Goal: Transaction & Acquisition: Purchase product/service

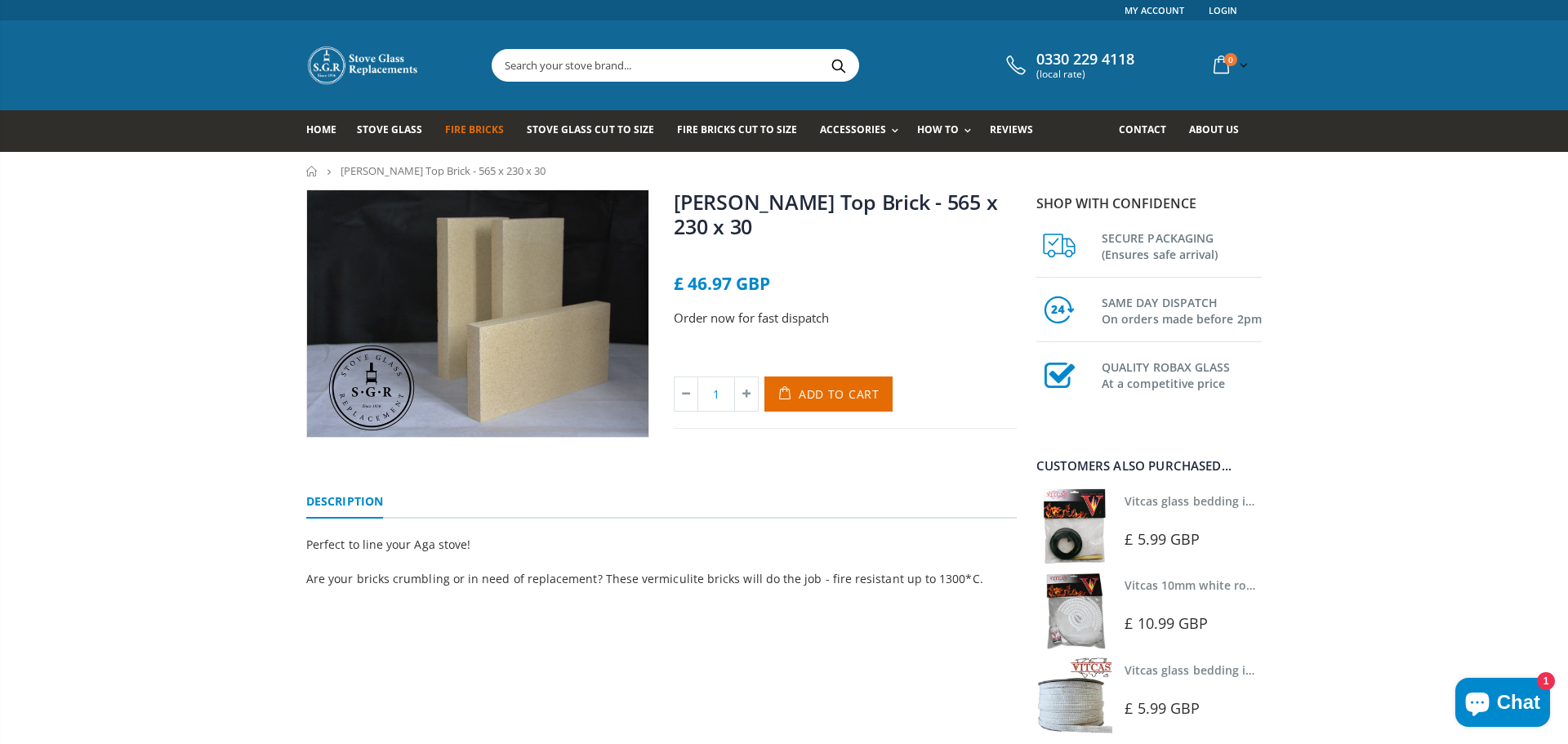
click at [462, 128] on span "Fire Bricks" at bounding box center [474, 129] width 59 height 13
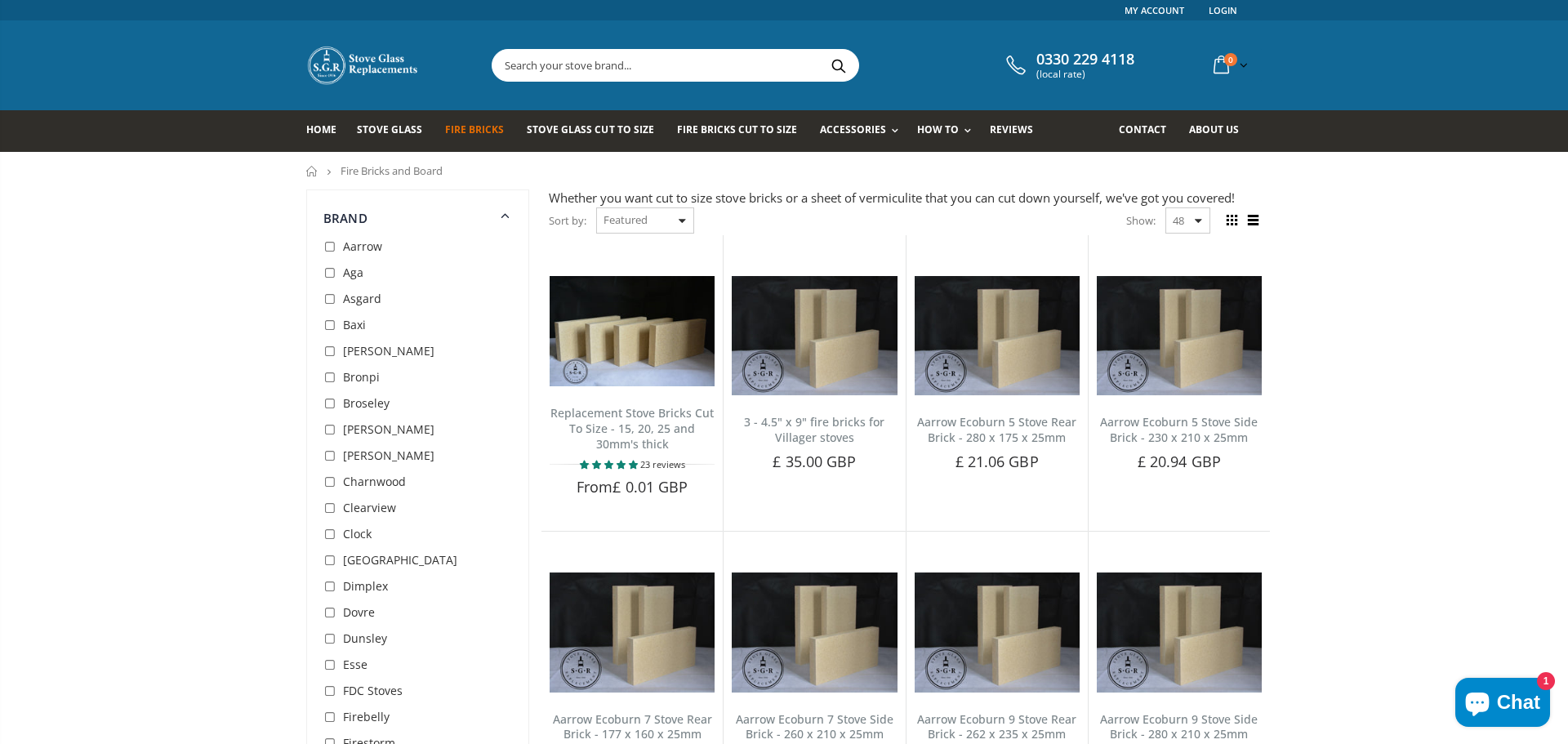
click at [332, 275] on input "checkbox" at bounding box center [331, 273] width 16 height 16
checkbox input "true"
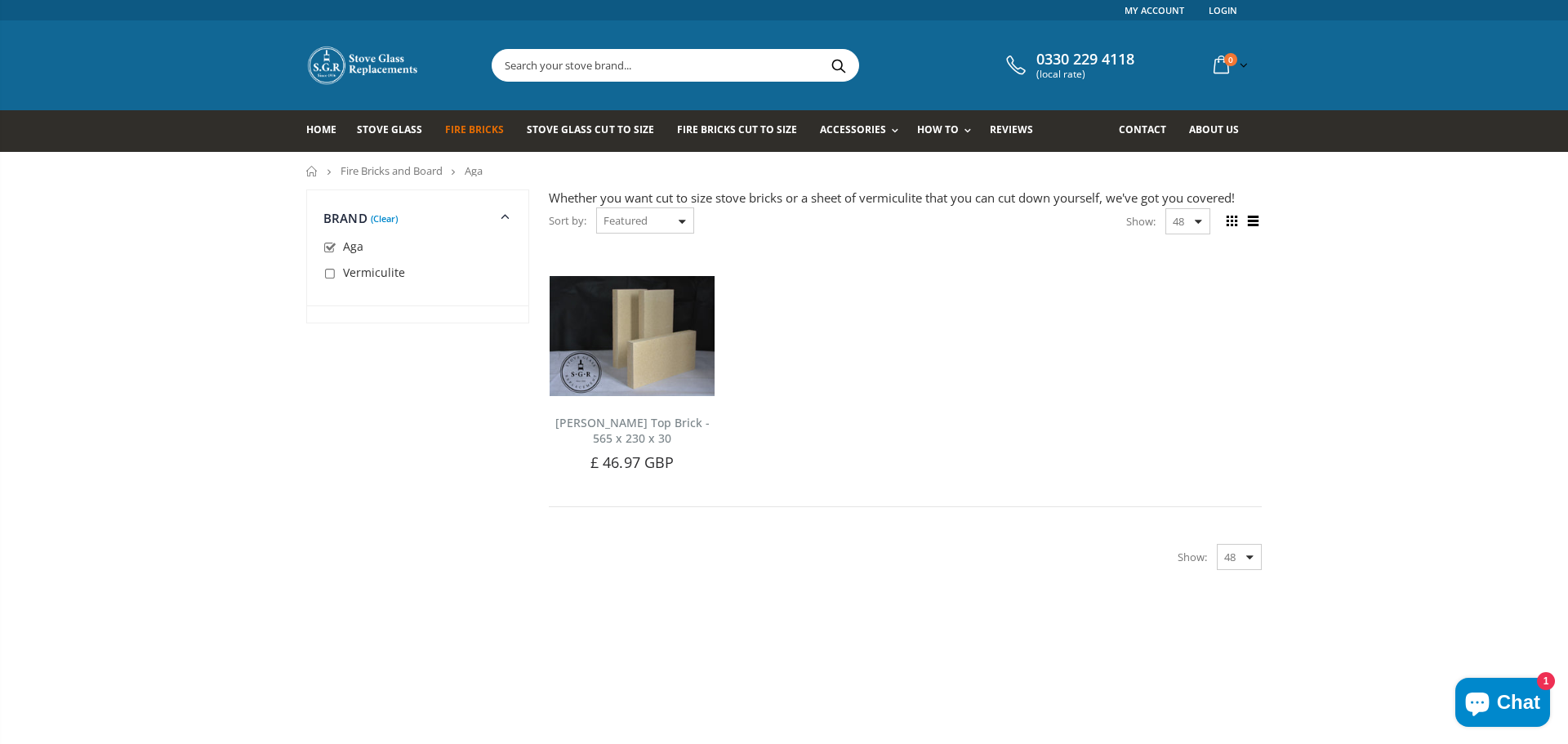
click at [1473, 708] on icon "Chat window" at bounding box center [1476, 704] width 24 height 24
